Goal: Task Accomplishment & Management: Use online tool/utility

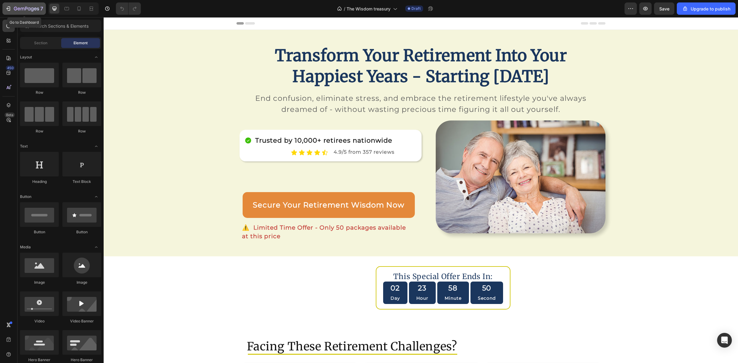
click at [10, 10] on icon "button" at bounding box center [8, 9] width 6 height 6
click at [708, 8] on div "Publish" at bounding box center [709, 9] width 15 height 6
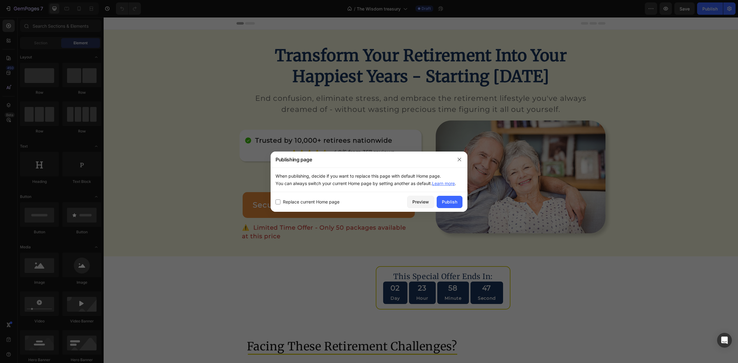
click at [276, 201] on input "checkbox" at bounding box center [277, 201] width 5 height 5
checkbox input "true"
click at [448, 202] on div "Publish" at bounding box center [449, 202] width 15 height 6
